Goal: Navigation & Orientation: Find specific page/section

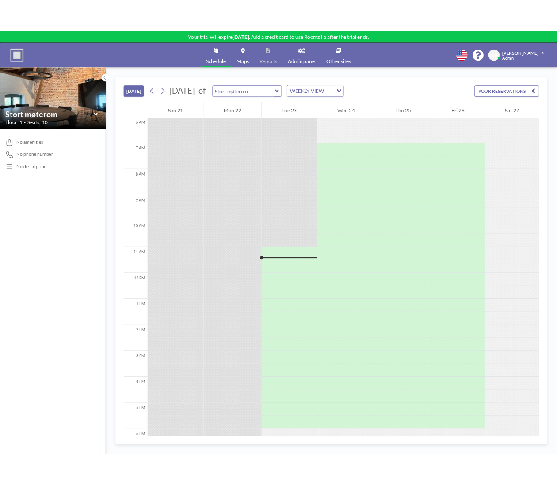
scroll to position [205, 0]
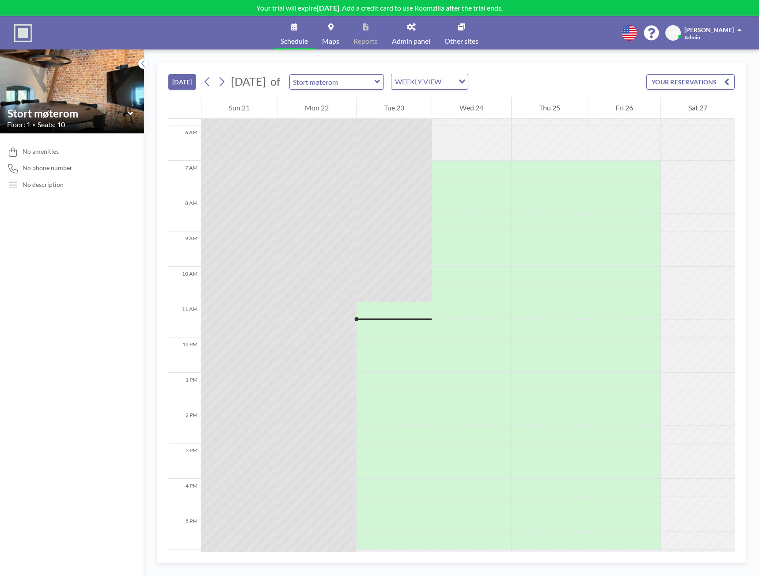
click at [545, 25] on div "Schedule Maps Reports Admin panel Other sites English Polski 日本語 Española MB Me…" at bounding box center [379, 32] width 759 height 33
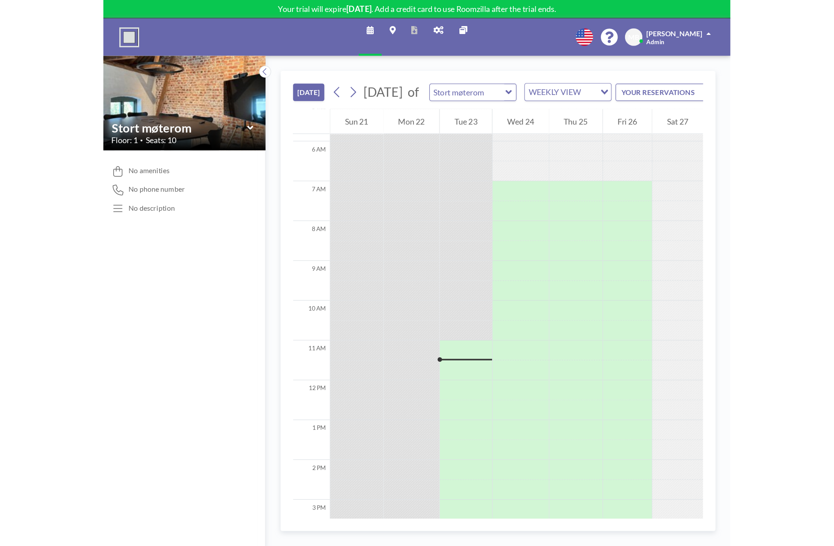
scroll to position [250, 0]
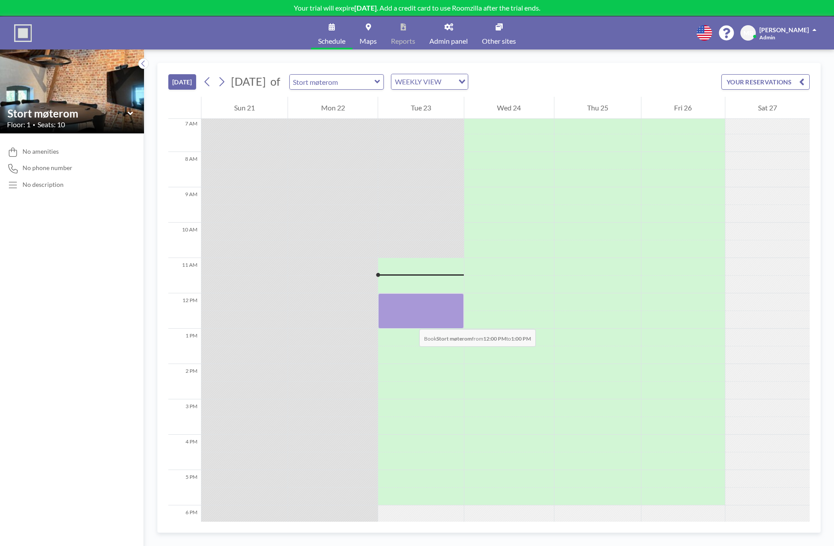
drag, startPoint x: 407, startPoint y: 302, endPoint x: 410, endPoint y: 320, distance: 18.4
click at [410, 320] on div at bounding box center [421, 310] width 86 height 35
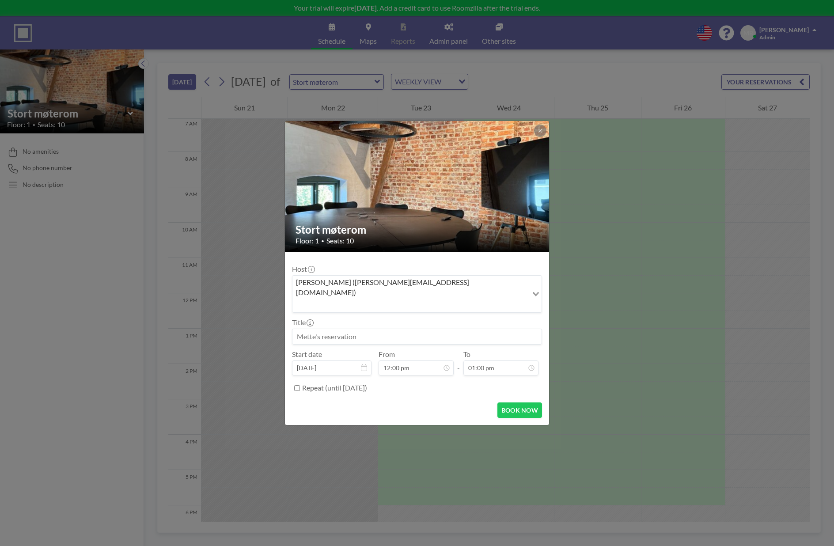
scroll to position [16, 0]
drag, startPoint x: 655, startPoint y: 151, endPoint x: 637, endPoint y: 150, distance: 18.1
click at [655, 151] on div "Stort møterom Floor: 1 • Seats: 10 Host Mette Biström (mette@dark.no) Loading..…" at bounding box center [417, 273] width 834 height 546
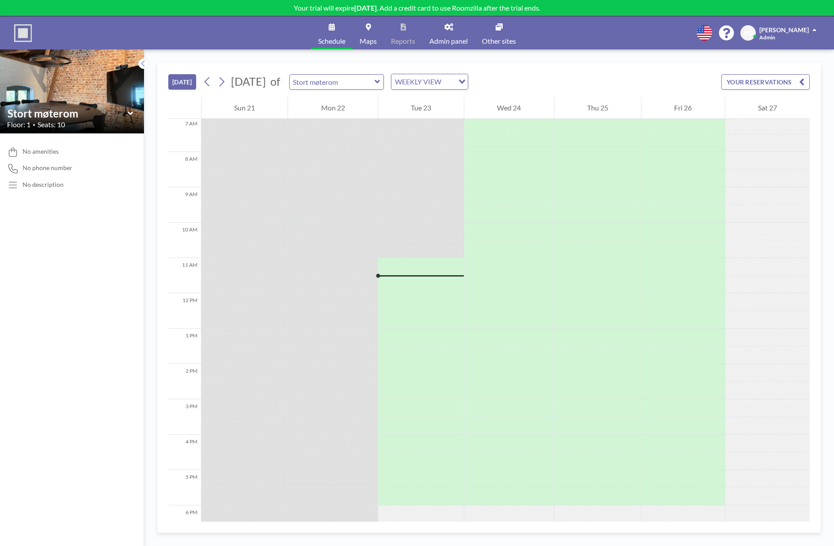
click at [758, 27] on span "[PERSON_NAME]" at bounding box center [783, 30] width 49 height 8
click at [758, 45] on span "Profile" at bounding box center [790, 42] width 19 height 9
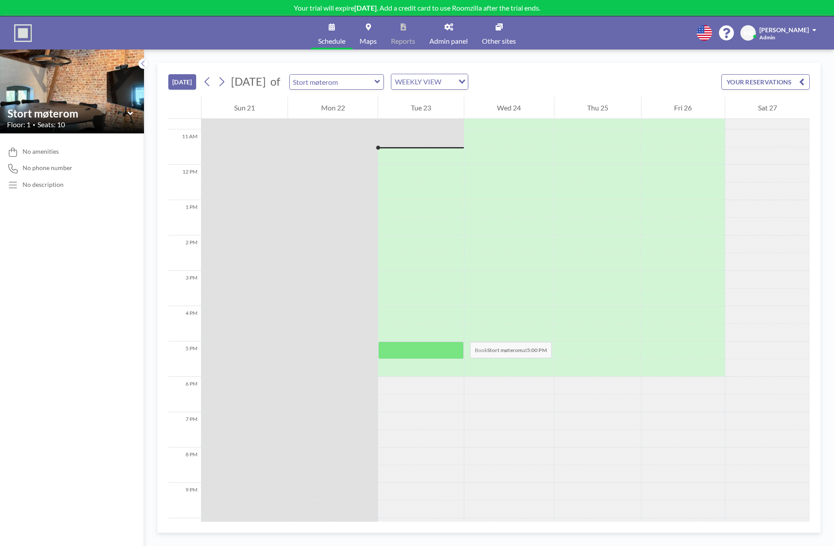
scroll to position [389, 0]
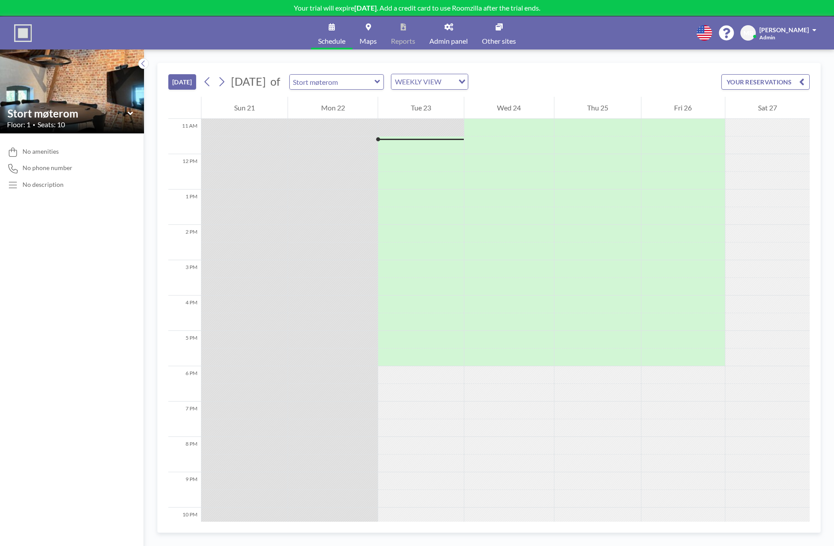
click at [598, 47] on div "Schedule Maps Reports Admin panel Other sites English Polski 日本語 Española MB Me…" at bounding box center [417, 32] width 834 height 33
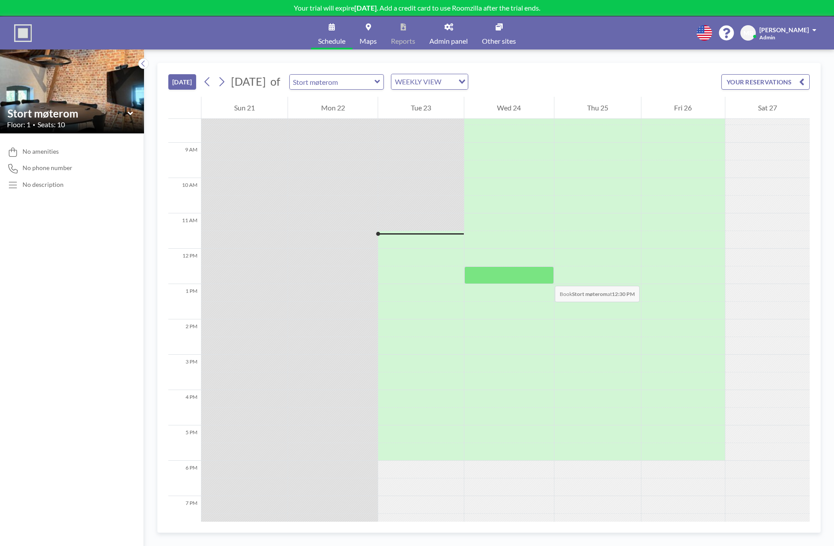
scroll to position [300, 0]
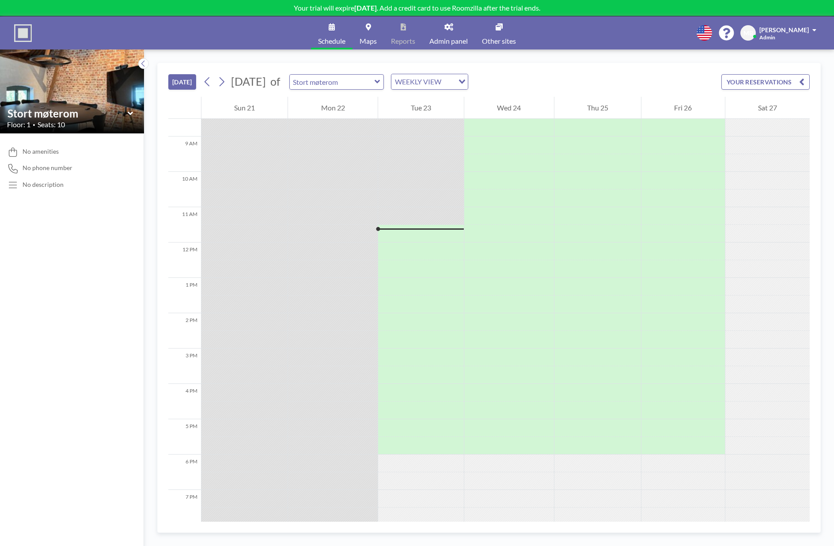
click at [453, 35] on link "Admin panel" at bounding box center [448, 32] width 53 height 33
